Goal: Information Seeking & Learning: Learn about a topic

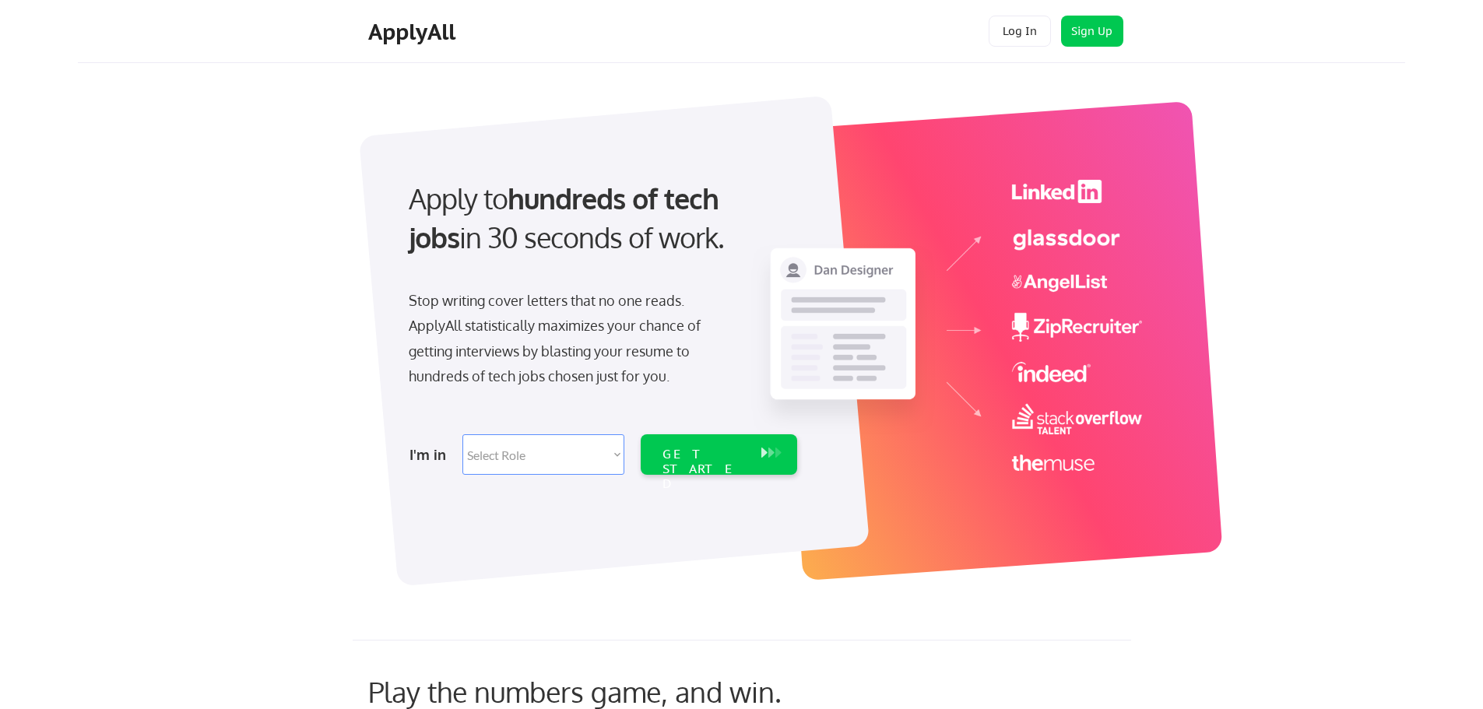
click at [521, 456] on select "Select Role Software Engineering Product Management Customer Success Sales UI/U…" at bounding box center [543, 454] width 162 height 40
select select ""engineering""
click at [462, 434] on select "Select Role Software Engineering Product Management Customer Success Sales UI/U…" at bounding box center [543, 454] width 162 height 40
select select ""engineering""
click at [705, 444] on div "GET STARTED" at bounding box center [704, 454] width 99 height 40
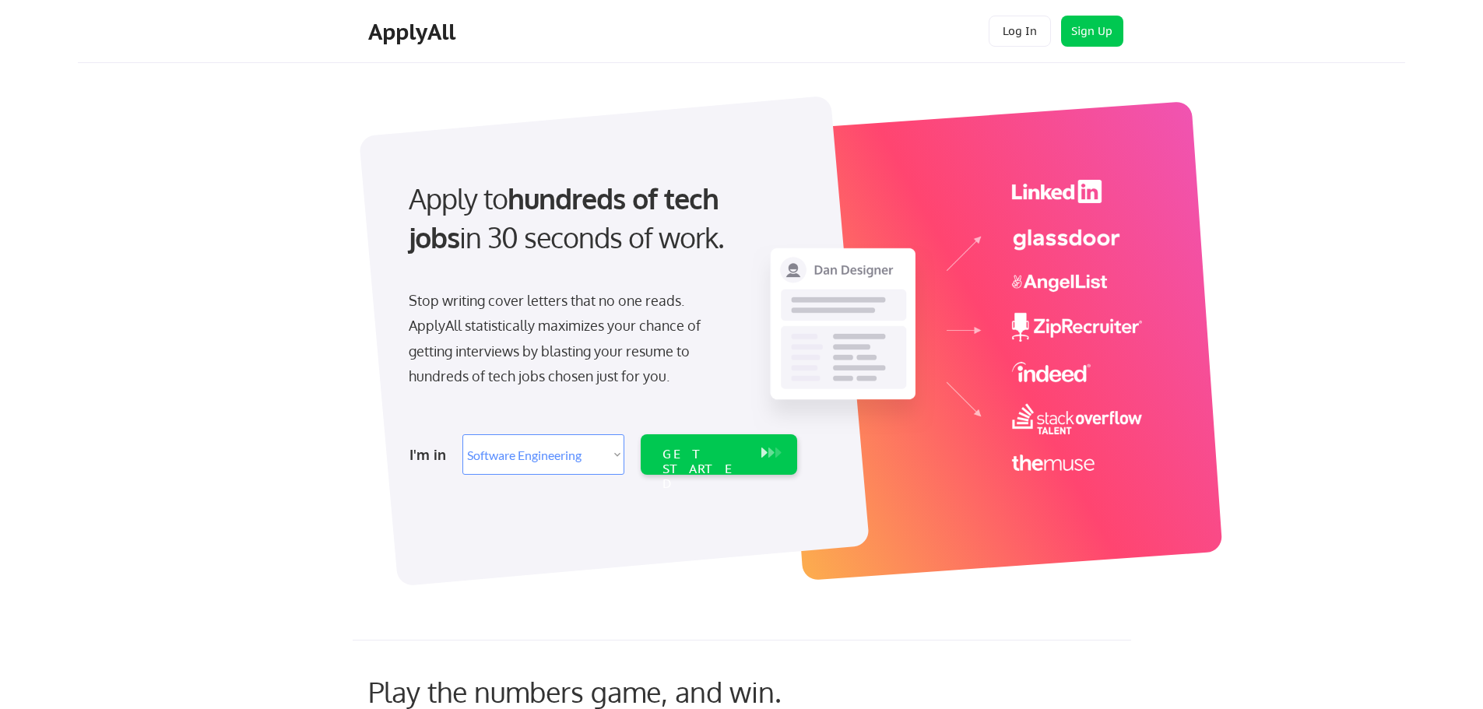
select select ""engineering""
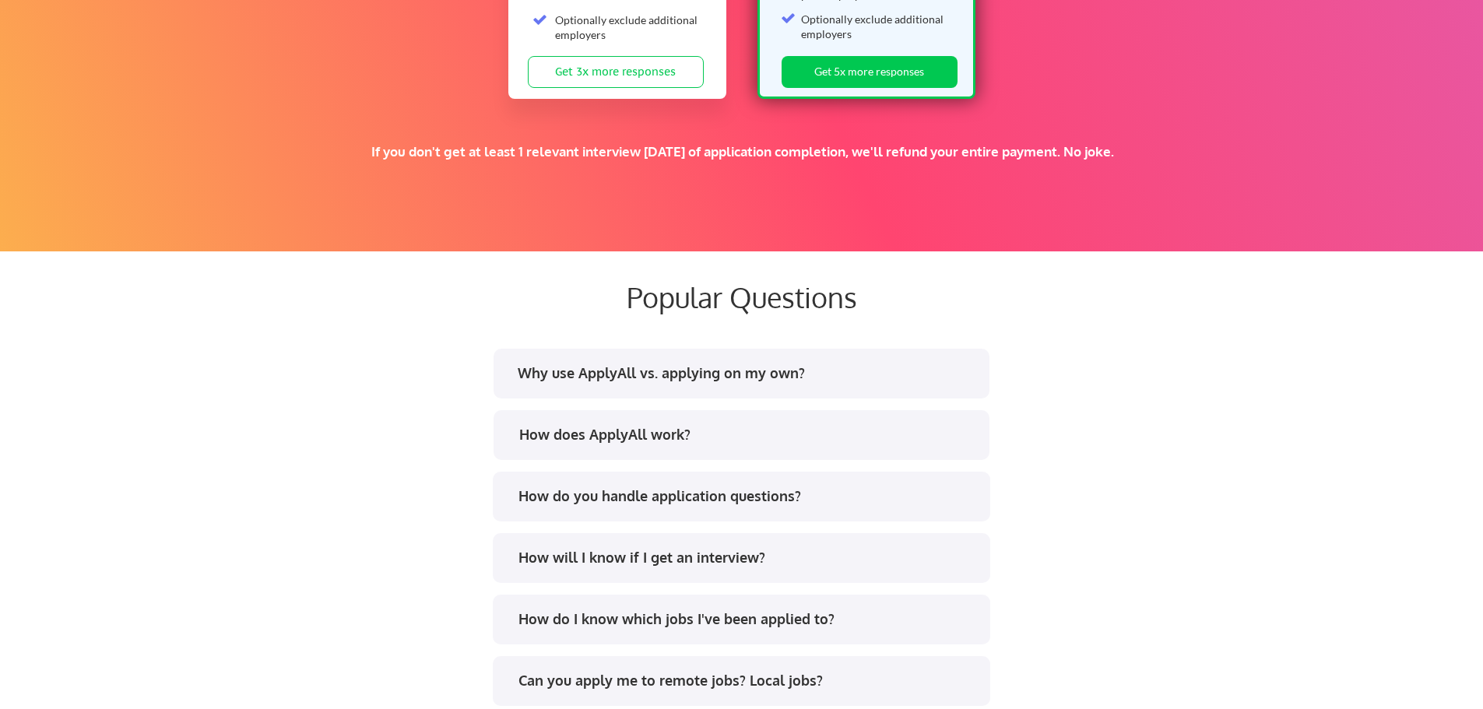
scroll to position [2721, 0]
click at [635, 430] on div "How does ApplyAll work?" at bounding box center [747, 433] width 457 height 19
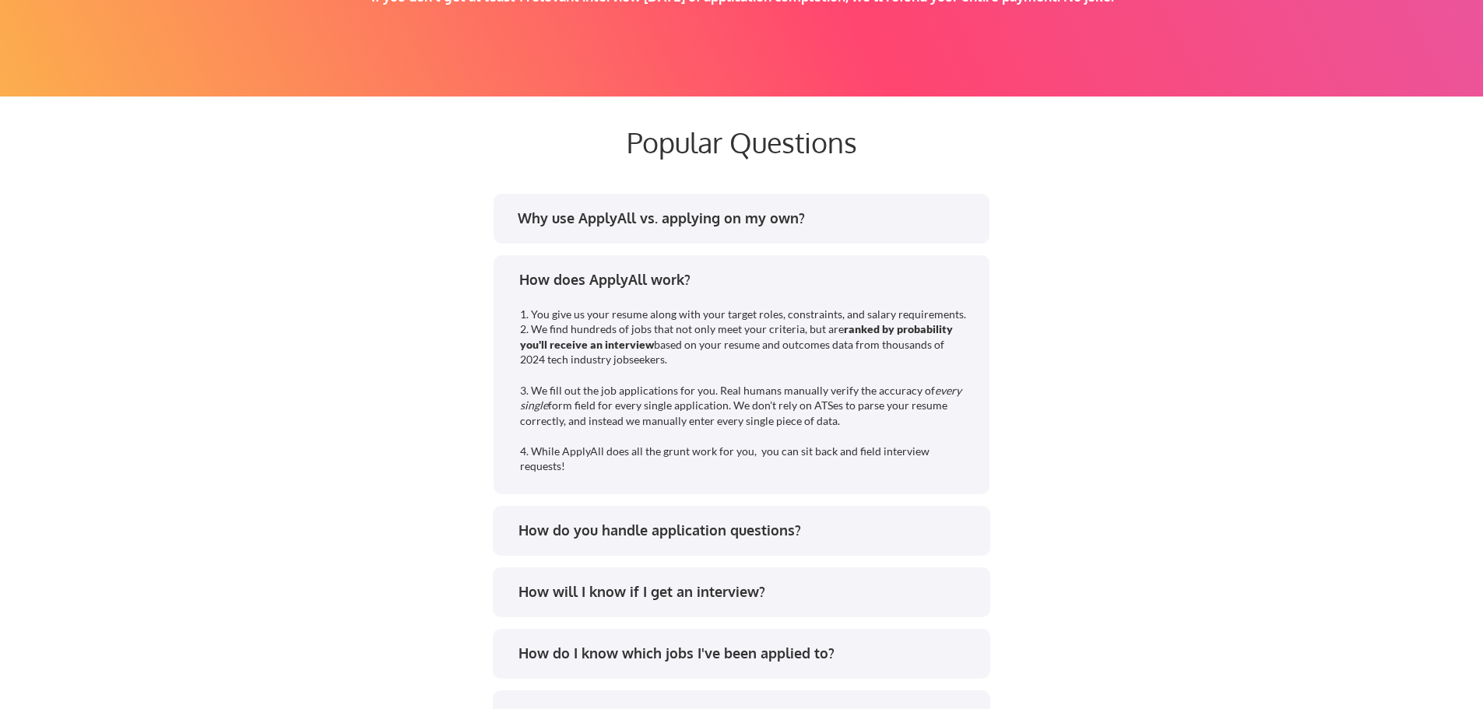
scroll to position [2876, 0]
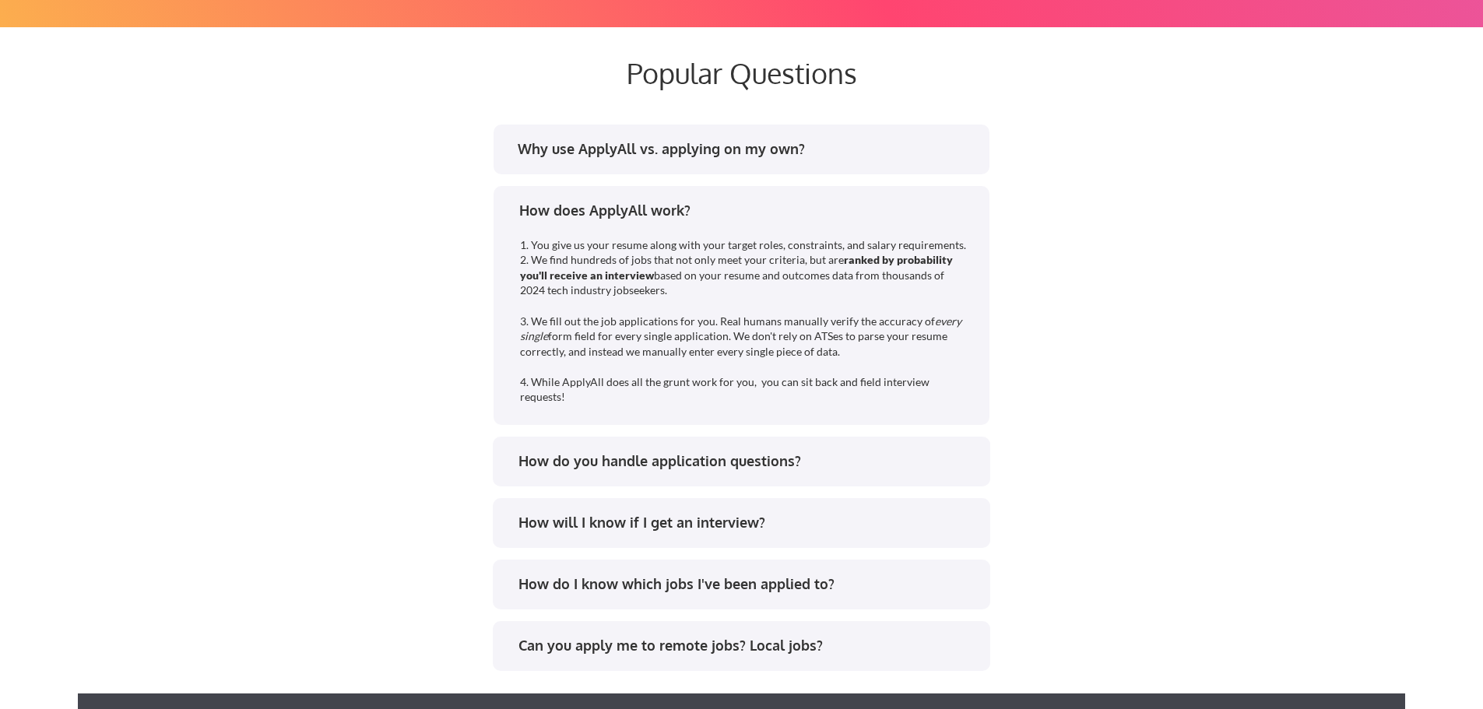
click at [606, 465] on div "How do you handle application questions?" at bounding box center [746, 460] width 457 height 19
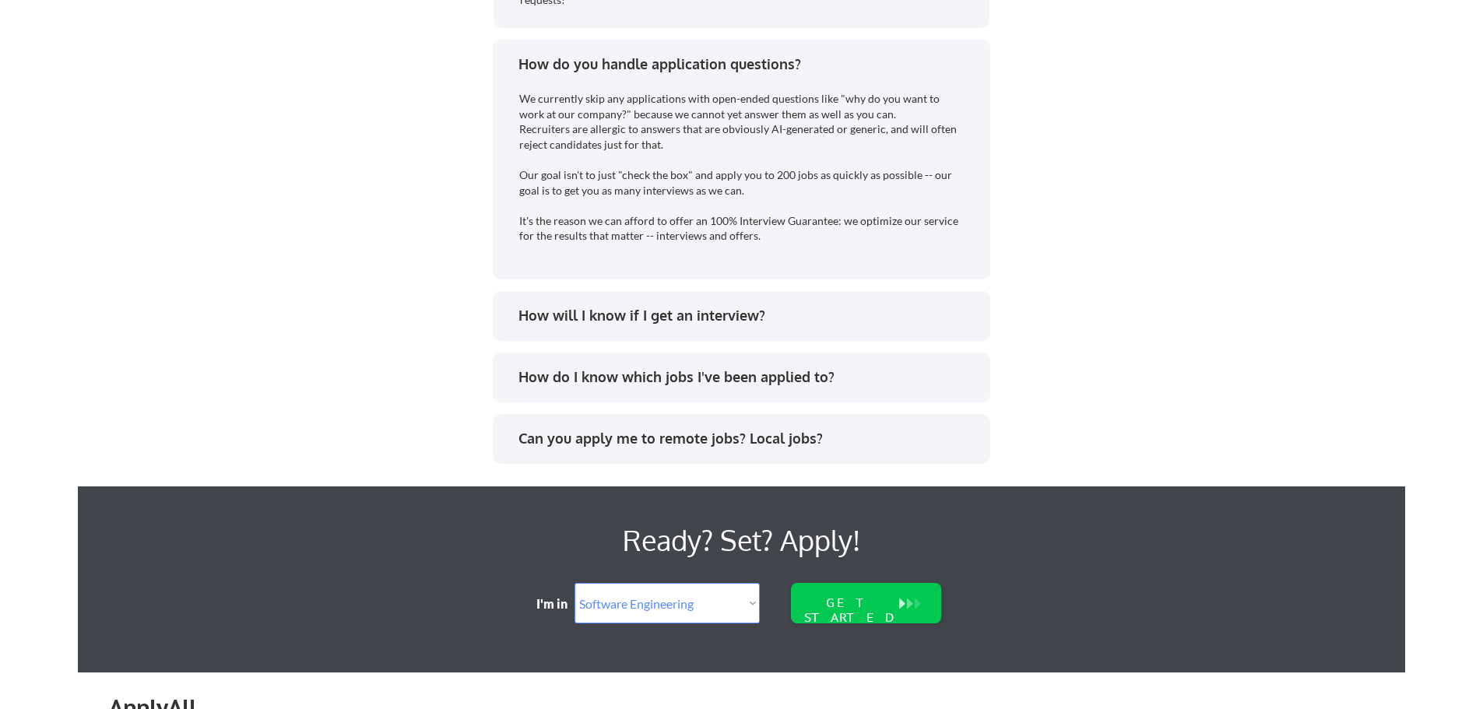
scroll to position [3342, 0]
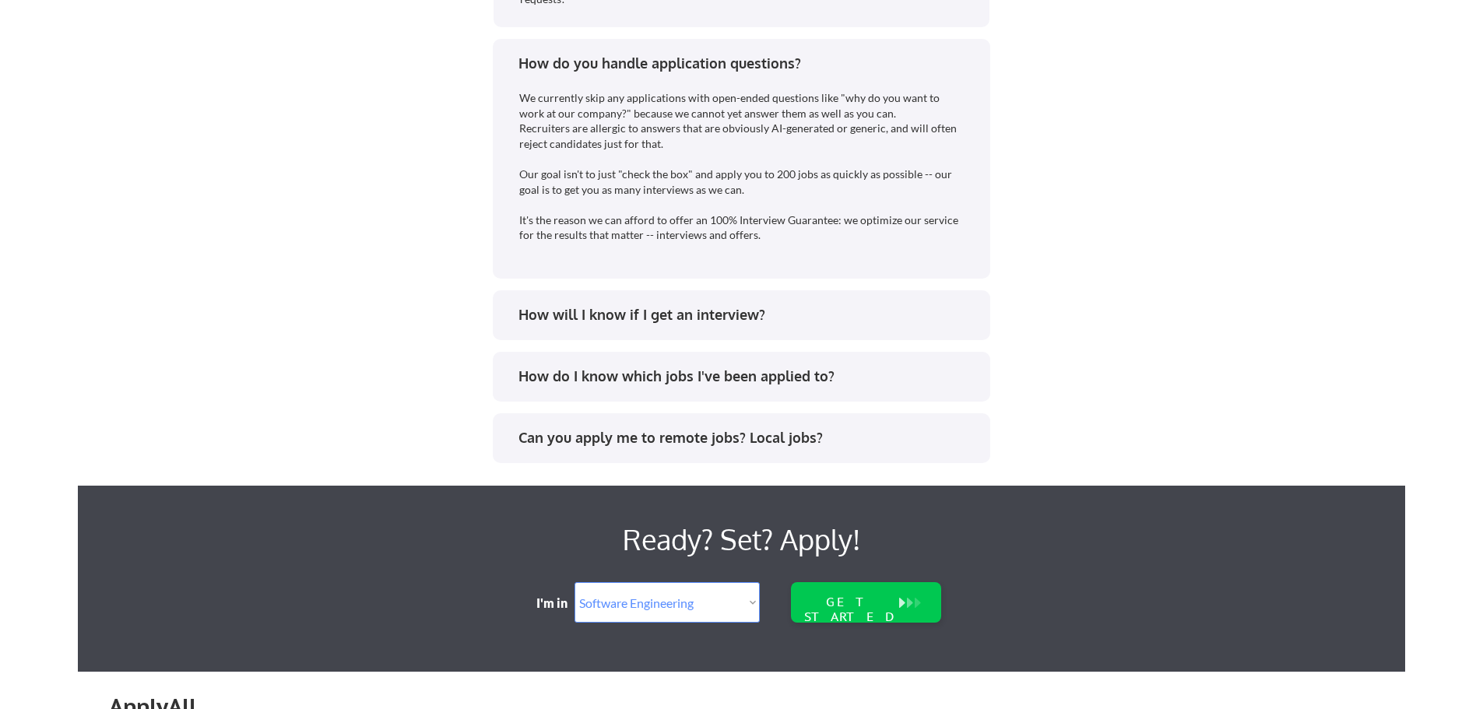
click at [546, 309] on div "How will I know if I get an interview?" at bounding box center [746, 314] width 457 height 19
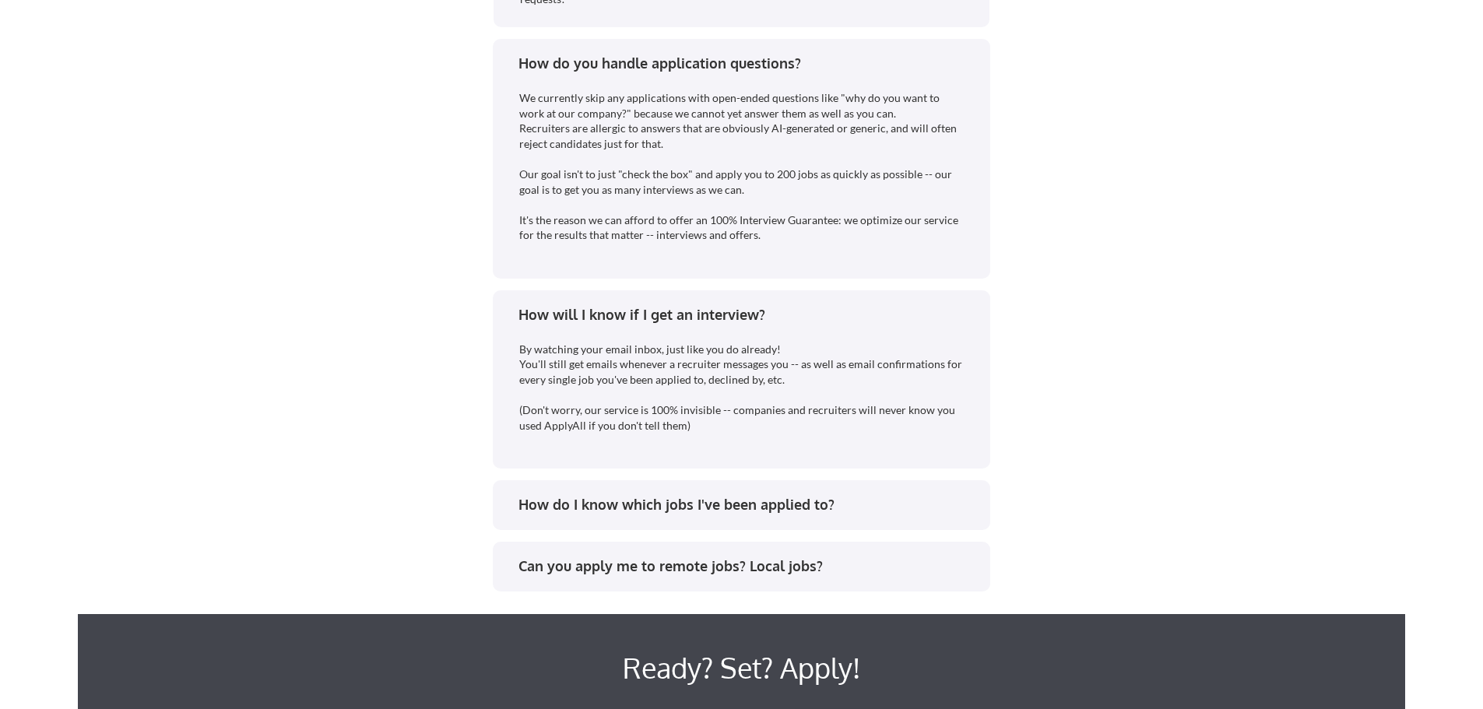
click at [526, 510] on div "How do I know which jobs I've been applied to?" at bounding box center [746, 504] width 457 height 19
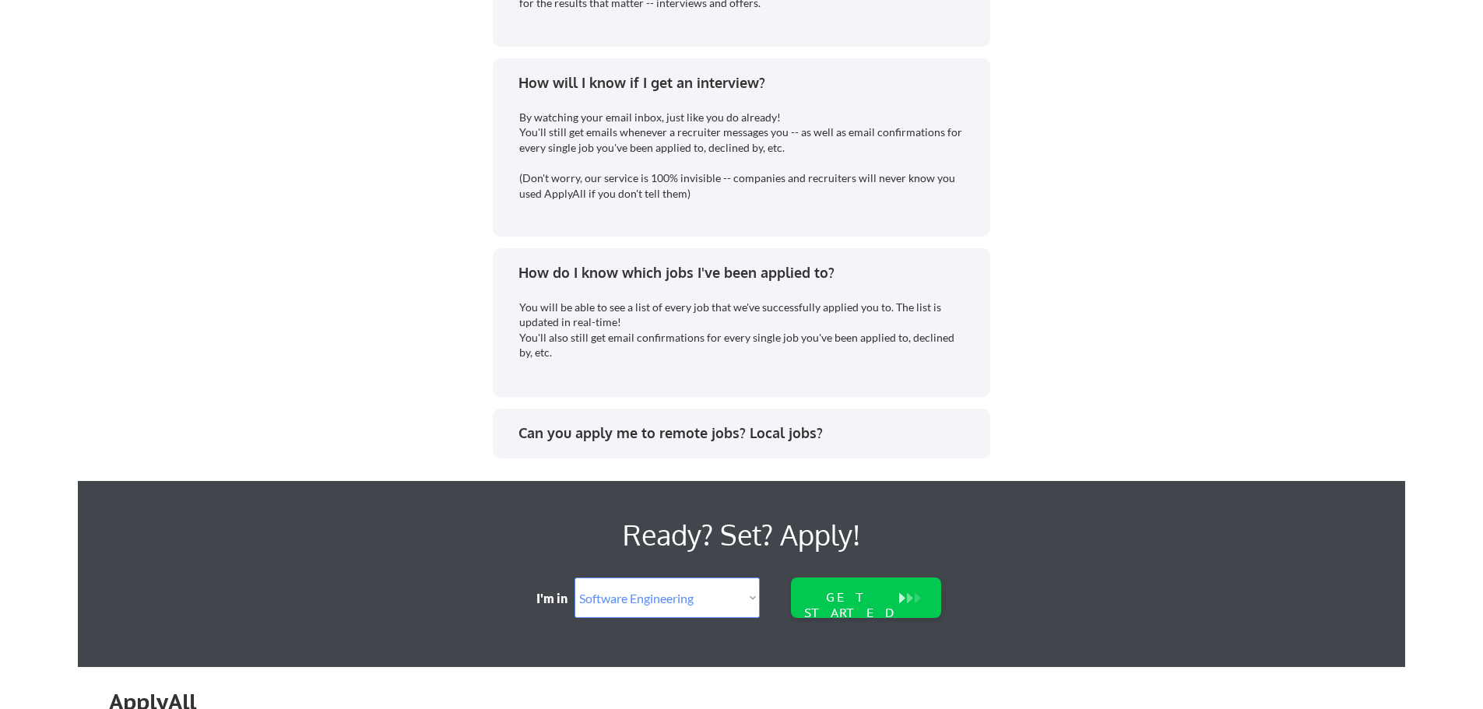
scroll to position [3575, 0]
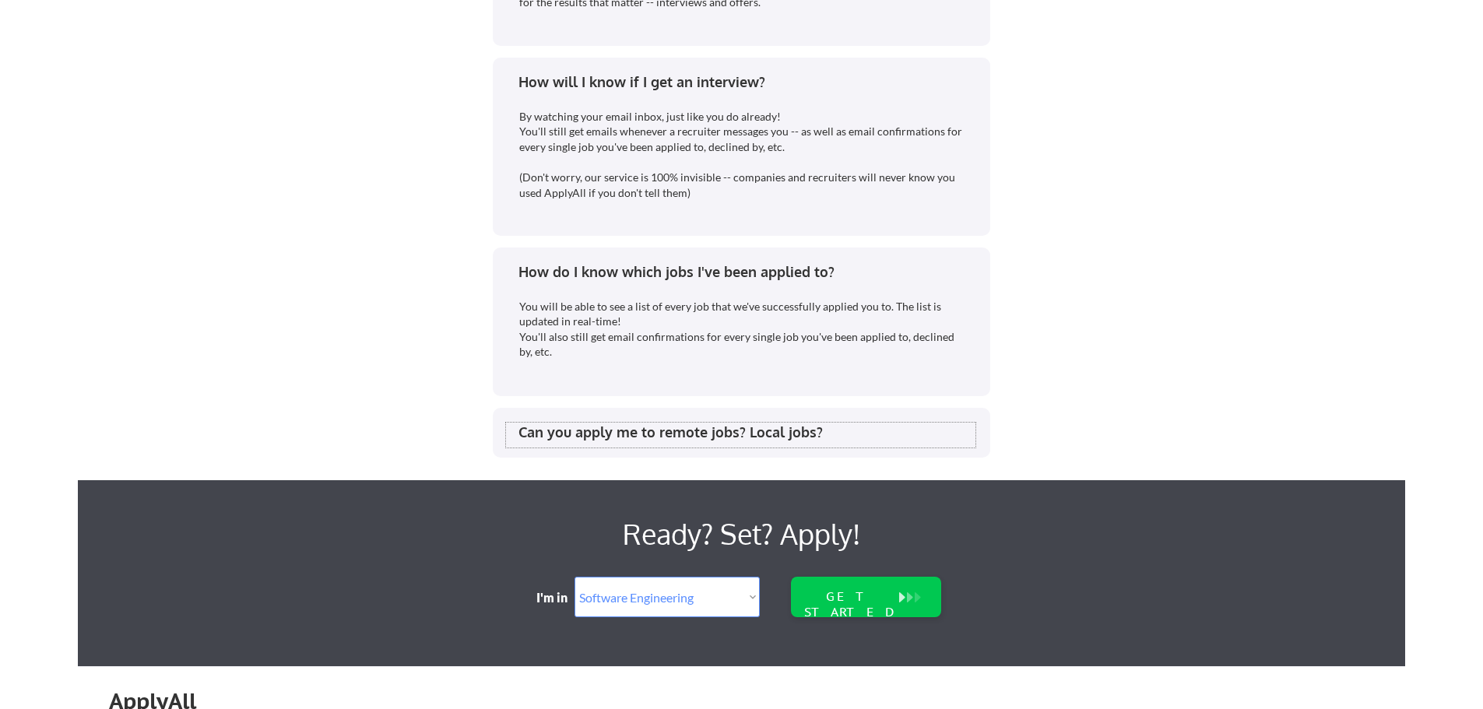
click at [539, 436] on div "Can you apply me to remote jobs? Local jobs?" at bounding box center [746, 432] width 457 height 19
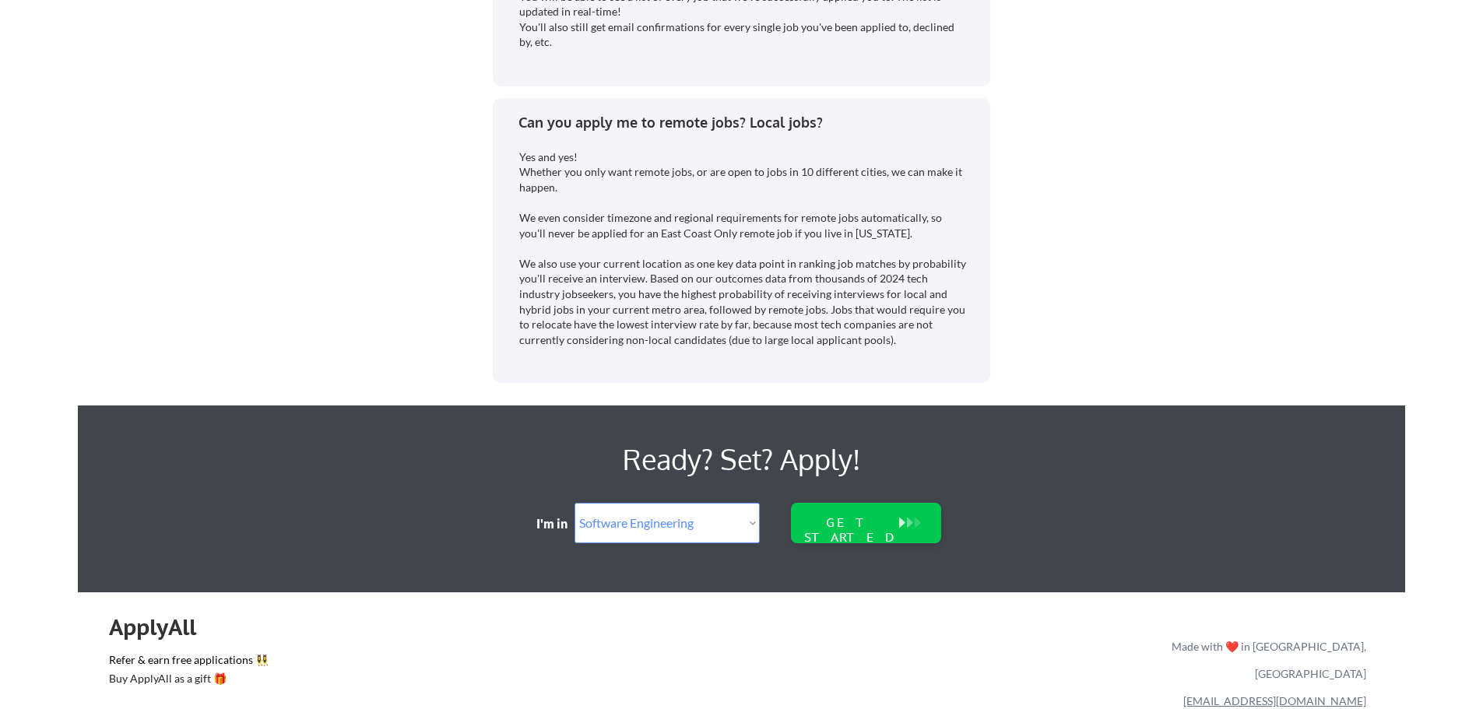
scroll to position [3886, 0]
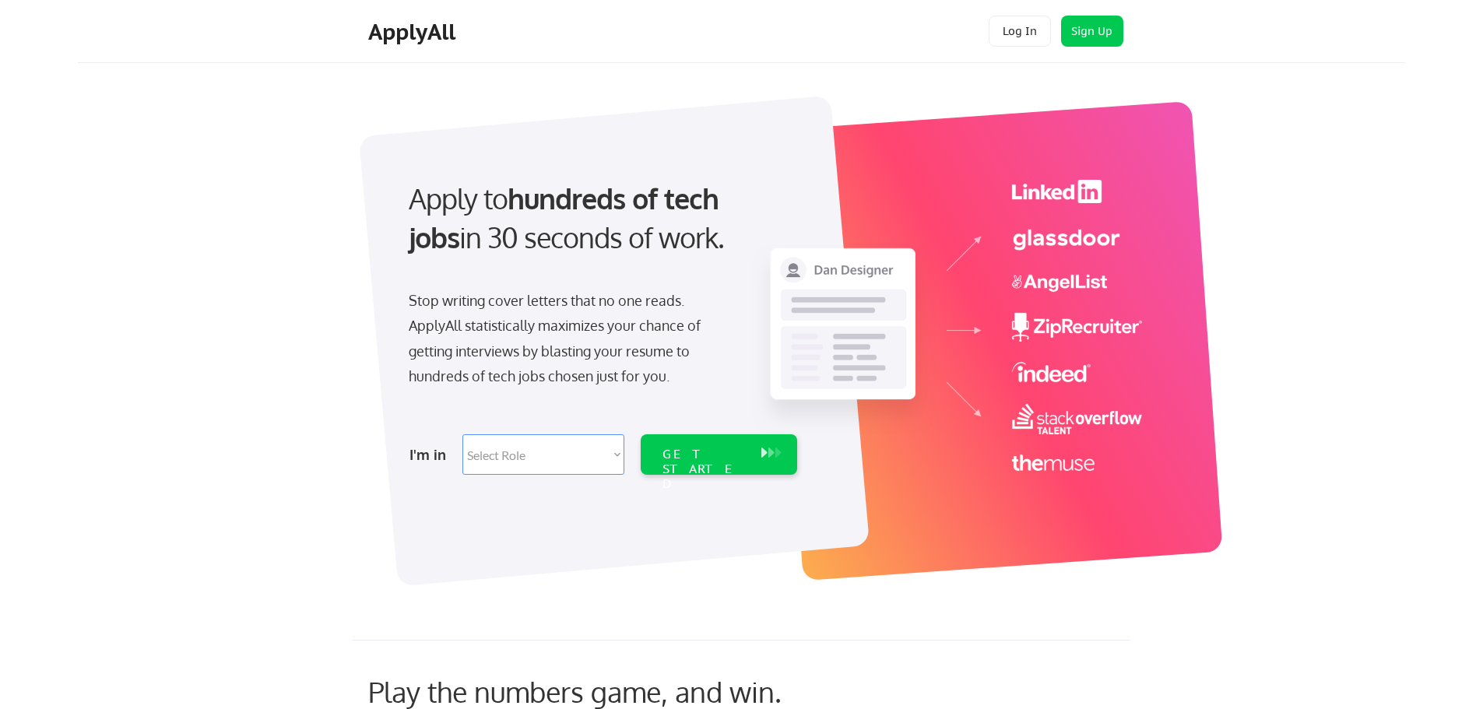
select select ""engineering""
